Goal: Information Seeking & Learning: Learn about a topic

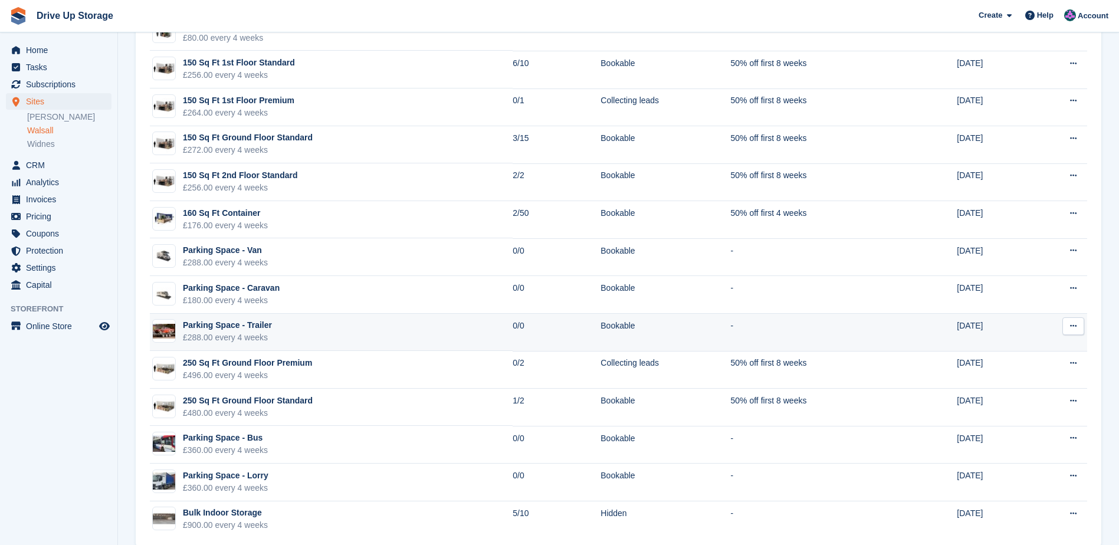
scroll to position [1177, 0]
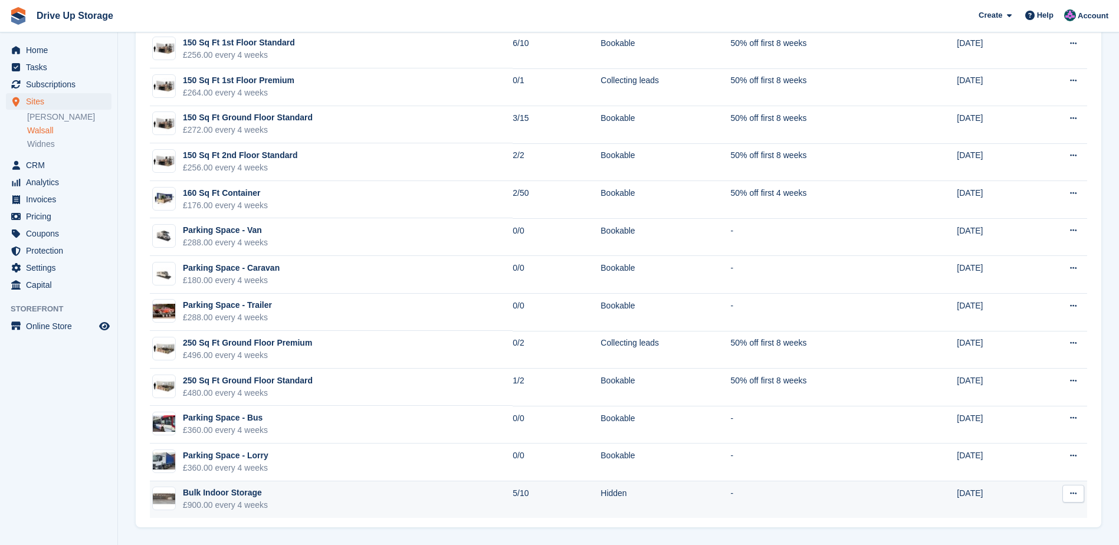
click at [249, 488] on div "Bulk Indoor Storage" at bounding box center [225, 493] width 85 height 12
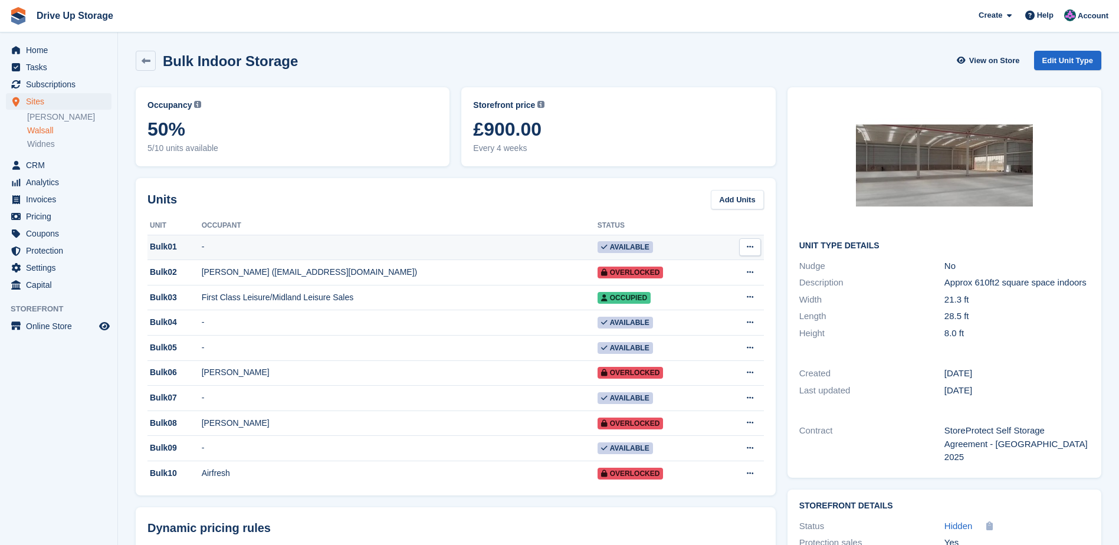
click at [170, 250] on div "Bulk01" at bounding box center [174, 247] width 54 height 12
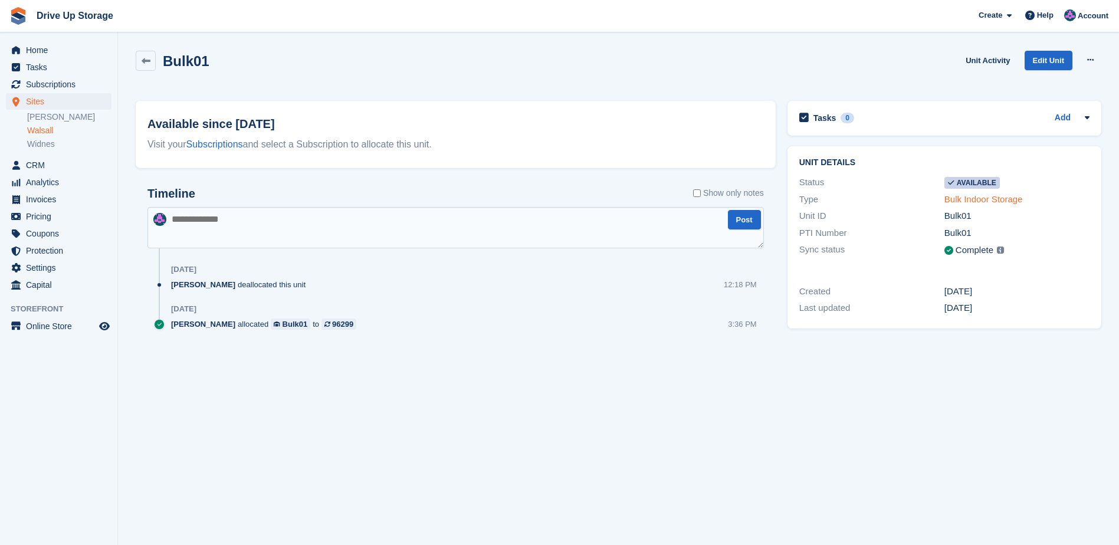
click at [974, 196] on link "Bulk Indoor Storage" at bounding box center [983, 199] width 78 height 10
